Goal: Task Accomplishment & Management: Manage account settings

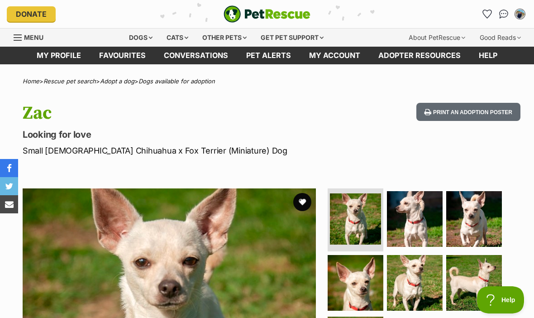
click at [524, 13] on img "My account" at bounding box center [520, 14] width 12 height 12
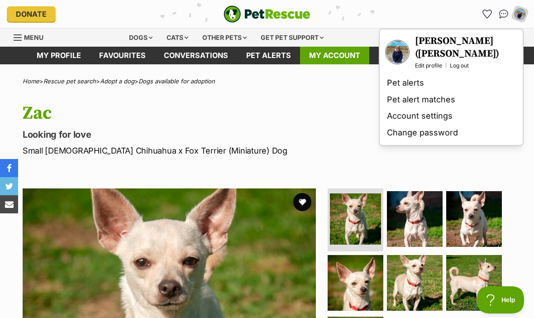
click at [334, 59] on link "My account" at bounding box center [334, 56] width 69 height 18
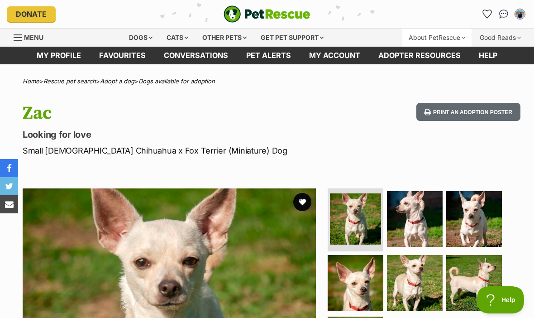
click at [442, 42] on div "About PetRescue" at bounding box center [436, 38] width 69 height 18
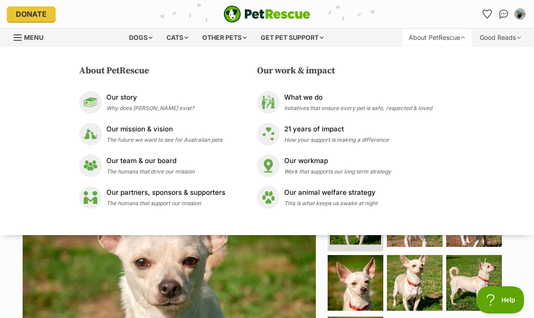
click at [521, 14] on img "My account" at bounding box center [520, 14] width 12 height 12
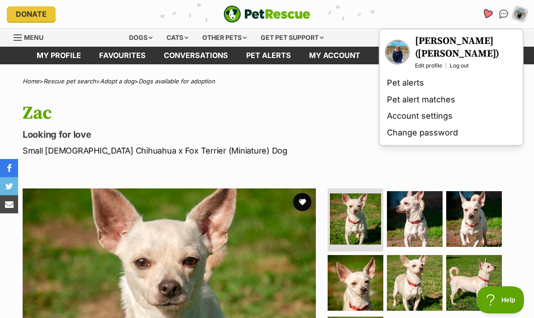
click at [483, 19] on link "Favourites" at bounding box center [487, 14] width 19 height 19
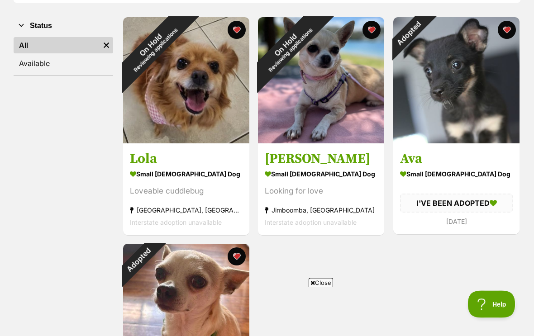
scroll to position [167, 0]
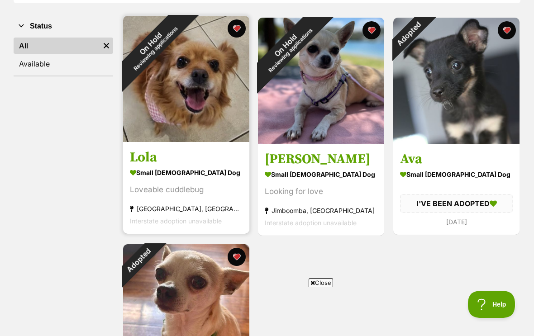
click at [183, 76] on div "On Hold Reviewing applications" at bounding box center [153, 46] width 60 height 60
